Goal: Find specific page/section: Find specific page/section

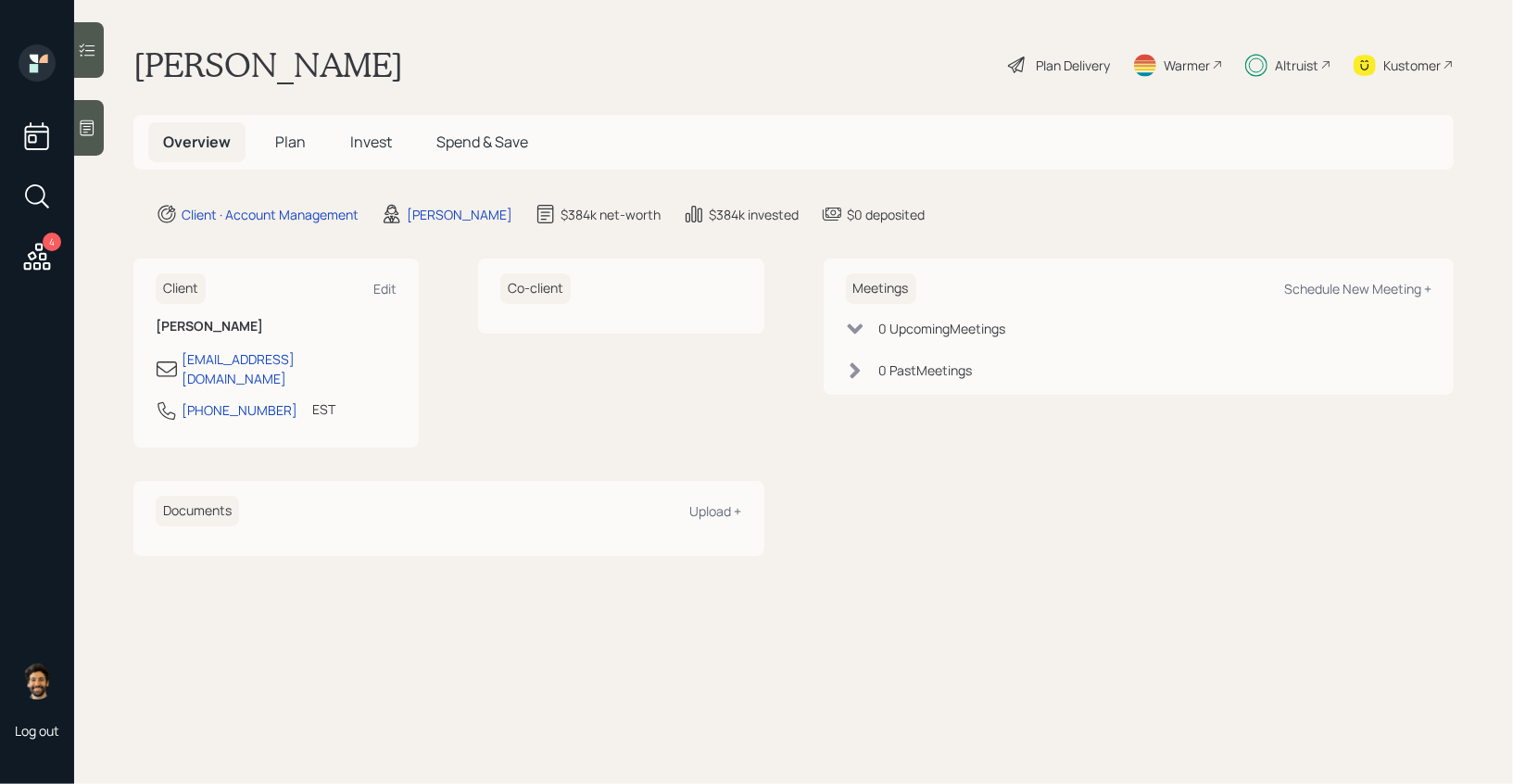
click at [1284, 59] on div "Altruist" at bounding box center [1296, 65] width 43 height 19
click at [1300, 65] on div "Altruist" at bounding box center [1296, 65] width 43 height 19
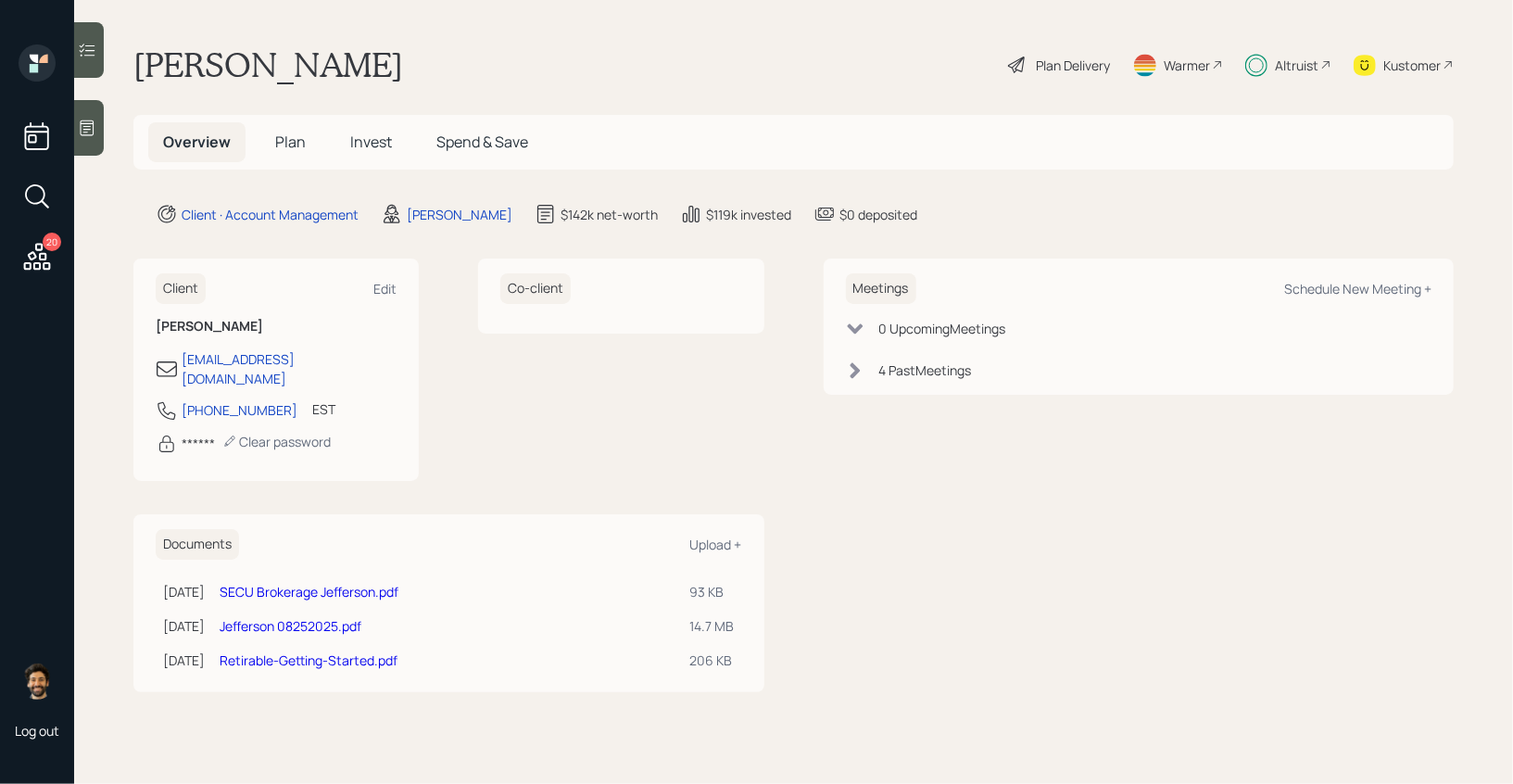
click at [1304, 70] on div "Altruist" at bounding box center [1296, 65] width 43 height 19
